Goal: Task Accomplishment & Management: Manage account settings

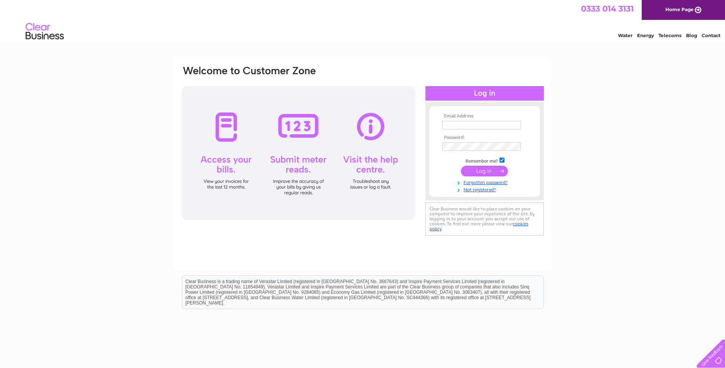
type input "[EMAIL_ADDRESS][DOMAIN_NAME]"
click at [493, 171] on input "submit" at bounding box center [484, 171] width 47 height 11
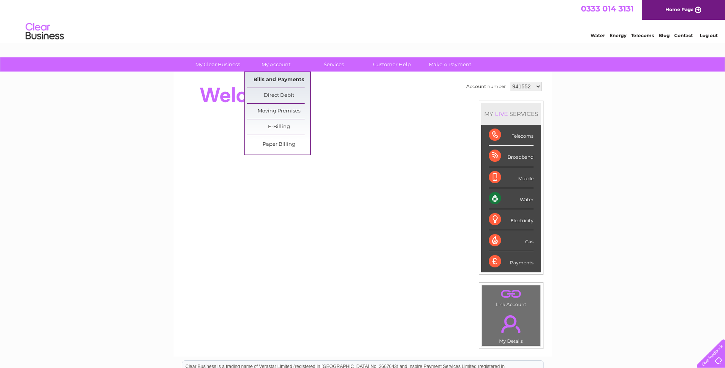
click at [285, 81] on link "Bills and Payments" at bounding box center [278, 79] width 63 height 15
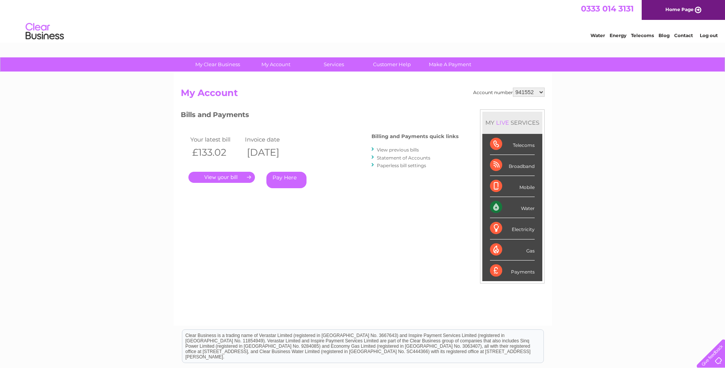
click at [228, 177] on link "." at bounding box center [222, 177] width 67 height 11
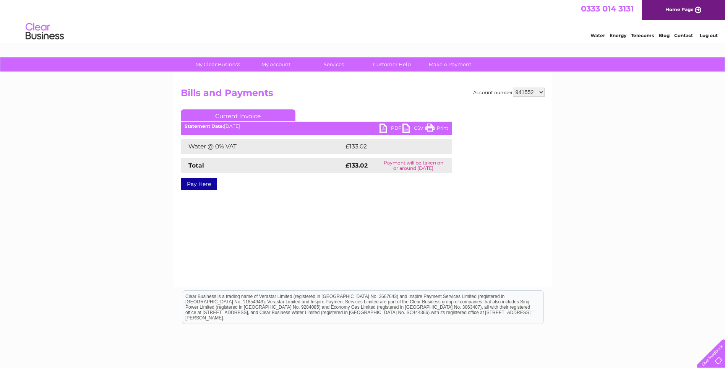
click at [389, 128] on link "PDF" at bounding box center [391, 129] width 23 height 11
